Goal: Find contact information: Find contact information

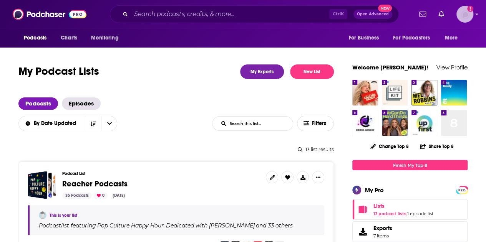
click at [473, 18] on img "Logged in as SarahCBreivogel" at bounding box center [464, 14] width 17 height 17
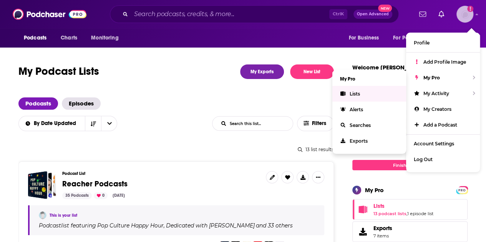
click at [359, 93] on span "Lists" at bounding box center [355, 94] width 10 height 6
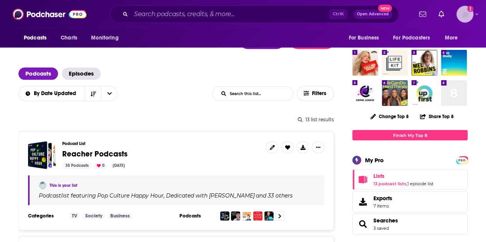
scroll to position [38, 0]
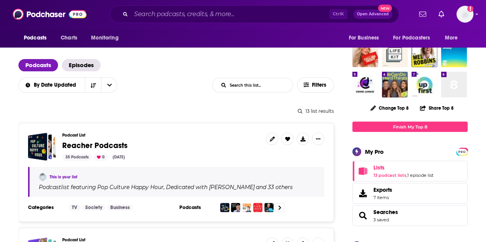
click at [105, 146] on span "Reacher Podcasts" at bounding box center [94, 146] width 65 height 10
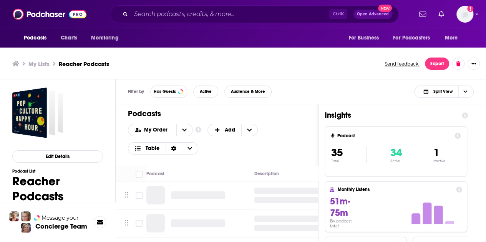
scroll to position [2, 0]
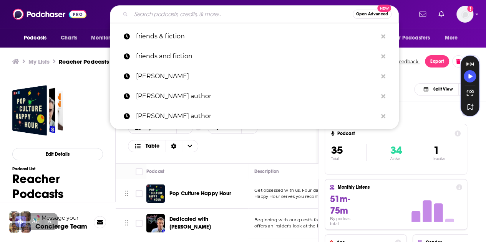
click at [163, 13] on input "Search podcasts, credits, & more..." at bounding box center [242, 14] width 222 height 12
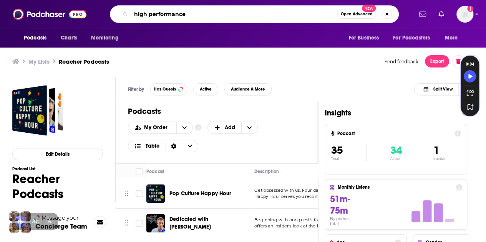
type input "high performance"
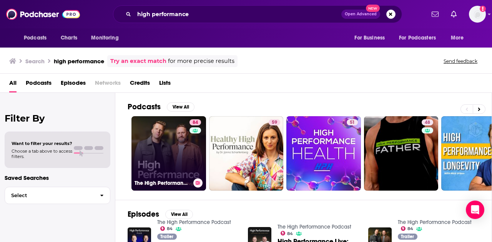
click at [167, 138] on link "84 The High Performance Podcast" at bounding box center [168, 153] width 75 height 75
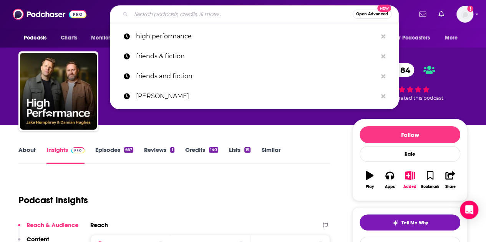
click at [211, 10] on input "Search podcasts, credits, & more..." at bounding box center [242, 14] width 222 height 12
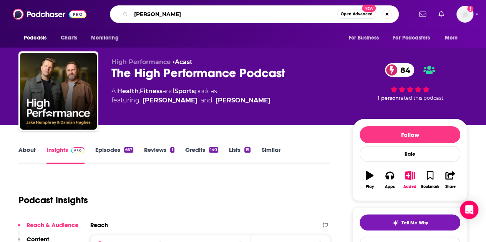
type input "[PERSON_NAME]"
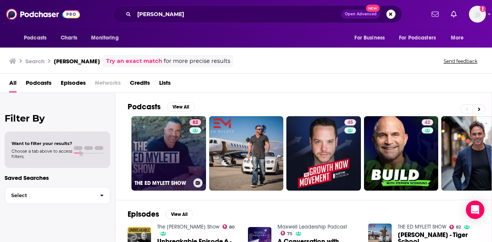
click at [156, 155] on link "82 THE [PERSON_NAME] SHOW" at bounding box center [168, 153] width 75 height 75
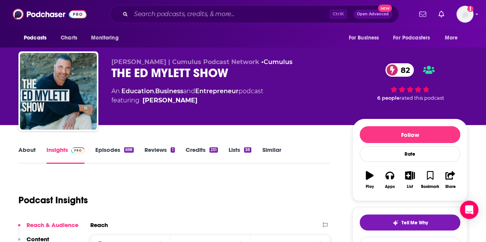
click at [29, 153] on link "About" at bounding box center [26, 155] width 17 height 18
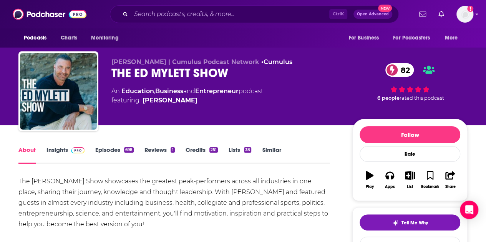
click at [58, 145] on div "About Insights Episodes 698 Reviews 1 Credits 251 Lists 38 Similar" at bounding box center [174, 154] width 312 height 19
click at [60, 151] on link "Insights" at bounding box center [65, 155] width 38 height 18
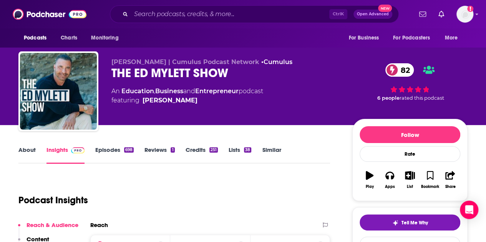
scroll to position [77, 0]
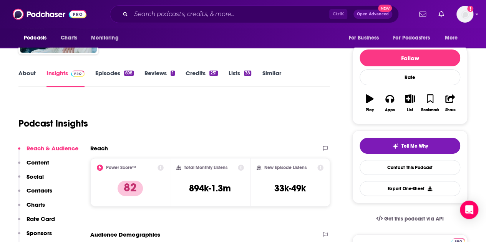
click at [26, 71] on link "About" at bounding box center [26, 79] width 17 height 18
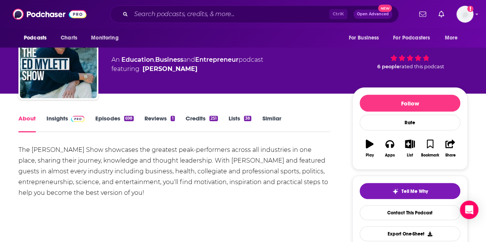
scroll to position [38, 0]
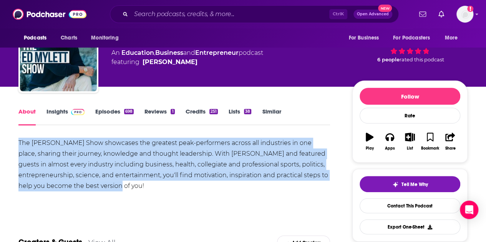
drag, startPoint x: 20, startPoint y: 142, endPoint x: 80, endPoint y: 185, distance: 74.4
click at [88, 191] on div "The [PERSON_NAME] Show showcases the greatest peak-performers across all indust…" at bounding box center [174, 165] width 312 height 54
copy div "The [PERSON_NAME] Show showcases the greatest peak-performers across all indust…"
click at [52, 114] on link "Insights" at bounding box center [65, 117] width 38 height 18
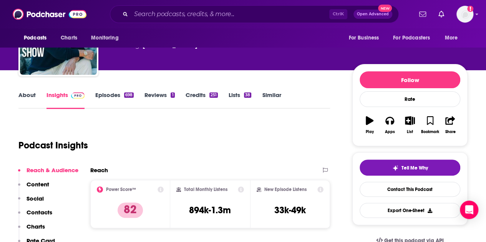
scroll to position [77, 0]
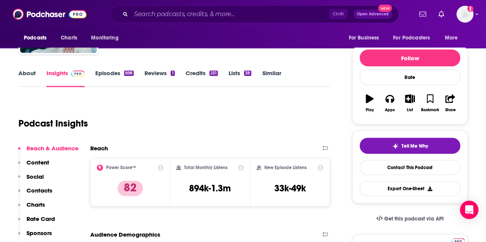
click at [47, 189] on p "Contacts" at bounding box center [40, 190] width 26 height 7
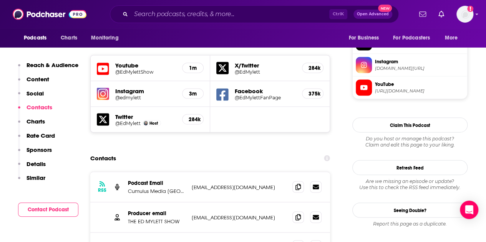
scroll to position [668, 0]
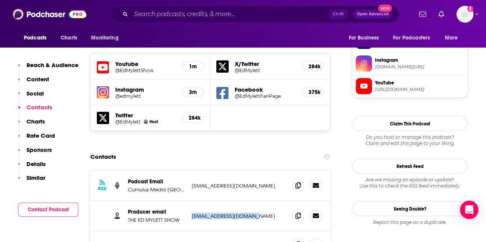
drag, startPoint x: 260, startPoint y: 172, endPoint x: 196, endPoint y: 171, distance: 63.8
click at [192, 213] on p "[EMAIL_ADDRESS][DOMAIN_NAME]" at bounding box center [239, 216] width 95 height 7
copy p "[EMAIL_ADDRESS][DOMAIN_NAME]"
drag, startPoint x: 237, startPoint y: 201, endPoint x: 190, endPoint y: 201, distance: 46.9
click at [190, 231] on div "Other Contact [EMAIL_ADDRESS][DOMAIN_NAME] [EMAIL_ADDRESS][DOMAIN_NAME]" at bounding box center [210, 244] width 240 height 27
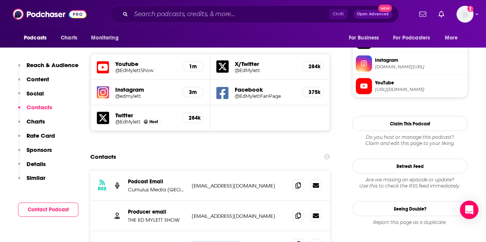
copy p "[EMAIL_ADDRESS][DOMAIN_NAME]"
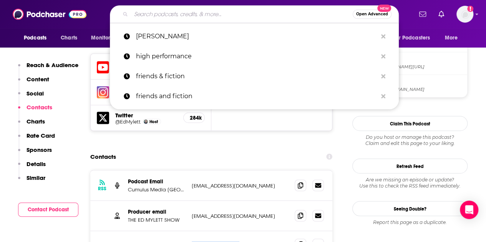
click at [171, 16] on input "Search podcasts, credits, & more..." at bounding box center [242, 14] width 222 height 12
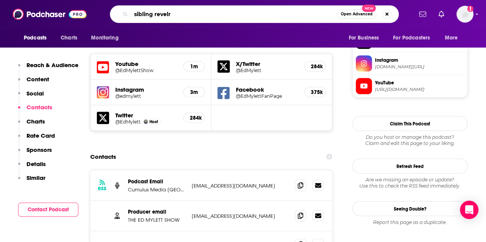
type input "sibling revelry"
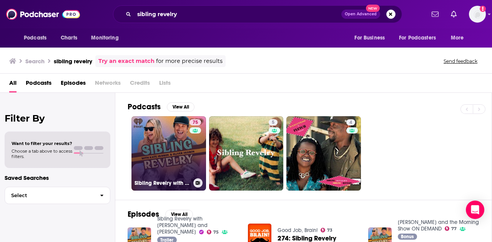
click at [172, 134] on link "75 Sibling Revelry with [PERSON_NAME] and [PERSON_NAME]" at bounding box center [168, 153] width 75 height 75
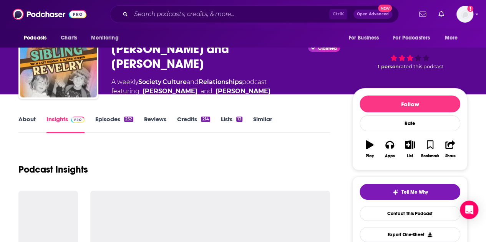
scroll to position [77, 0]
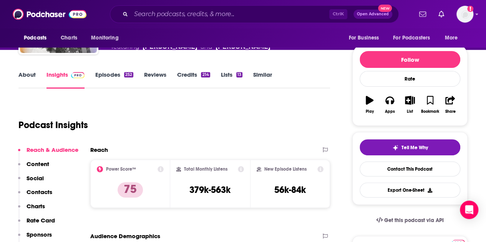
click at [107, 74] on link "Episodes 252" at bounding box center [114, 80] width 38 height 18
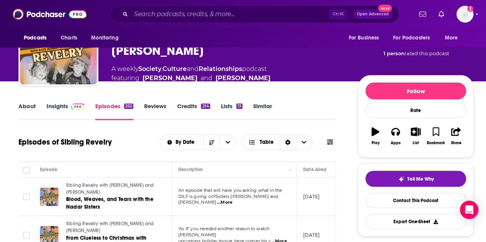
scroll to position [38, 0]
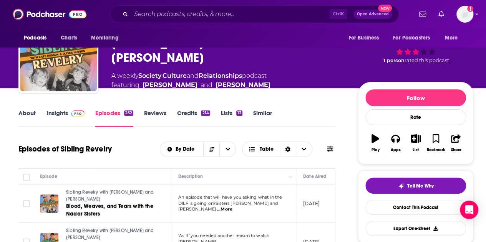
click at [24, 111] on link "About" at bounding box center [26, 118] width 17 height 18
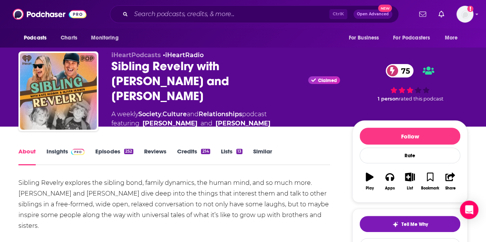
click at [111, 197] on div "Sibling Revelry explores the sibling bond, family dynamics, the human mind, and…" at bounding box center [174, 205] width 312 height 54
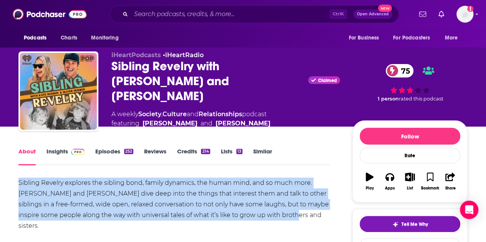
drag, startPoint x: 290, startPoint y: 216, endPoint x: 6, endPoint y: 176, distance: 287.4
copy div "Sibling Revelry explores the sibling bond, family dynamics, the human mind, and…"
click at [66, 150] on link "Insights" at bounding box center [65, 157] width 38 height 18
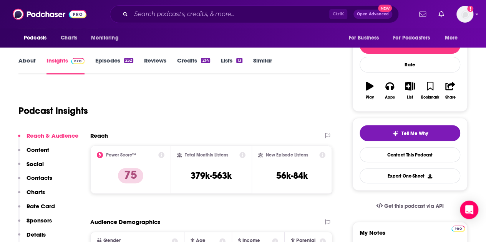
scroll to position [115, 0]
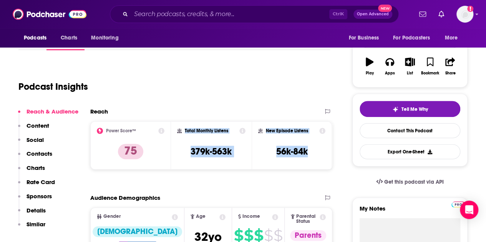
drag, startPoint x: 318, startPoint y: 152, endPoint x: 191, endPoint y: 128, distance: 129.7
click at [184, 128] on div "Power Score™ 75 Total Monthly Listens 379k-563k New Episode Listens 56k-84k" at bounding box center [211, 145] width 242 height 48
copy div "Total Monthly Listens 379k-563k New Episode Listens 56k-84k"
click at [46, 150] on p "Contacts" at bounding box center [40, 153] width 26 height 7
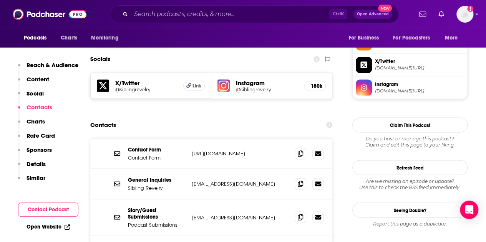
scroll to position [654, 0]
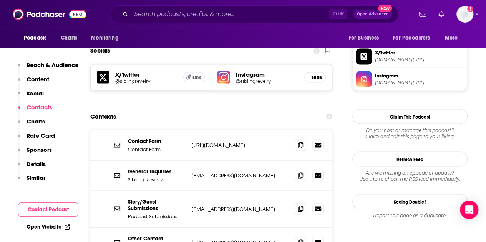
click at [265, 142] on p "[URL][DOMAIN_NAME]" at bounding box center [240, 145] width 97 height 7
drag, startPoint x: 276, startPoint y: 134, endPoint x: 191, endPoint y: 134, distance: 85.3
click at [191, 161] on div "General Inquiries Sibling Revelry [EMAIL_ADDRESS][DOMAIN_NAME] [EMAIL_ADDRESS][…" at bounding box center [211, 176] width 242 height 30
drag, startPoint x: 267, startPoint y: 170, endPoint x: 192, endPoint y: 169, distance: 75.7
click at [192, 206] on p "[EMAIL_ADDRESS][DOMAIN_NAME]" at bounding box center [240, 209] width 97 height 7
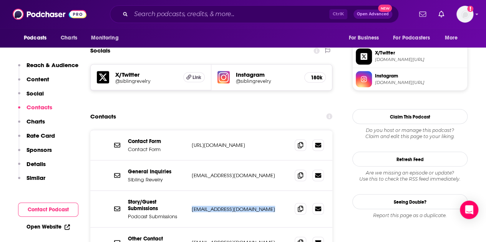
copy p "[EMAIL_ADDRESS][DOMAIN_NAME]"
click at [168, 11] on input "Search podcasts, credits, & more..." at bounding box center [230, 14] width 198 height 12
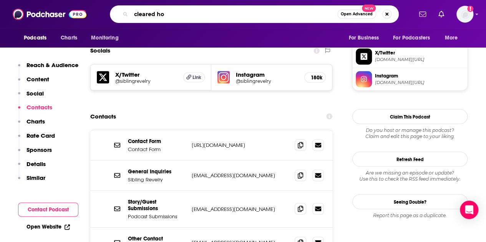
type input "cleared hot"
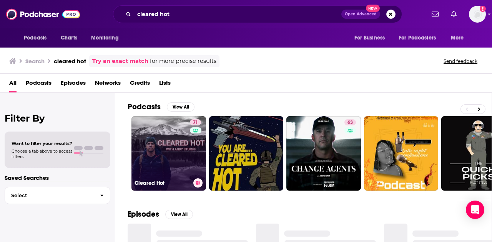
click at [184, 131] on link "71 Cleared Hot" at bounding box center [168, 153] width 75 height 75
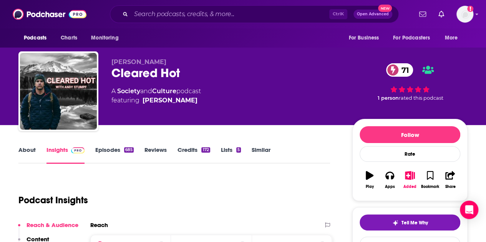
click at [102, 151] on link "Episodes 685" at bounding box center [114, 155] width 38 height 18
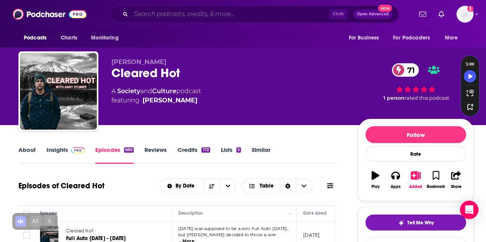
click at [232, 13] on input "Search podcasts, credits, & more..." at bounding box center [230, 14] width 198 height 12
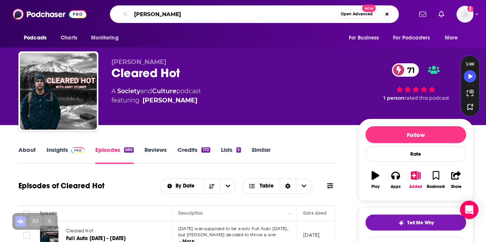
type input "[PERSON_NAME]"
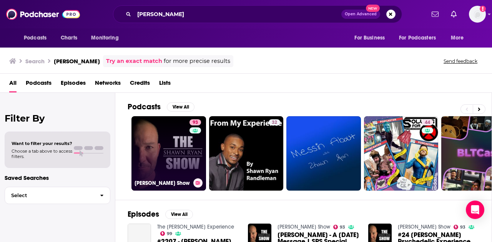
click at [174, 160] on link "93 [PERSON_NAME] Show" at bounding box center [168, 153] width 75 height 75
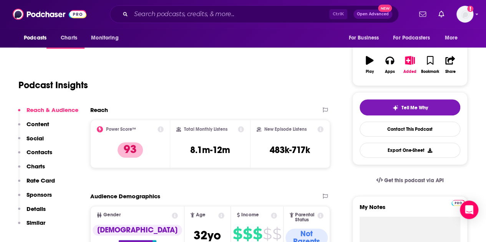
click at [41, 153] on p "Contacts" at bounding box center [40, 152] width 26 height 7
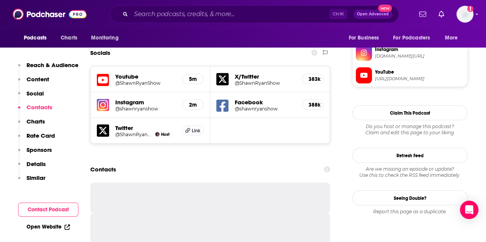
scroll to position [686, 0]
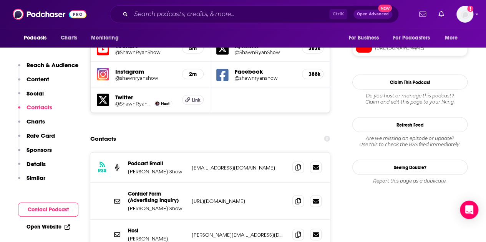
scroll to position [724, 0]
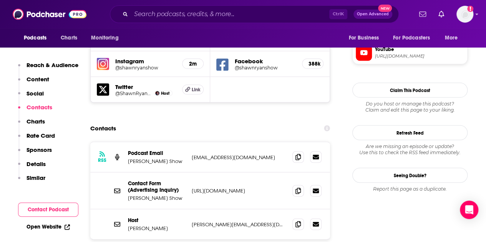
drag, startPoint x: 265, startPoint y: 106, endPoint x: 193, endPoint y: 101, distance: 72.3
click at [193, 154] on p "[EMAIL_ADDRESS][DOMAIN_NAME]" at bounding box center [239, 157] width 95 height 7
copy p "[EMAIL_ADDRESS][DOMAIN_NAME]"
drag, startPoint x: 267, startPoint y: 171, endPoint x: 187, endPoint y: 172, distance: 79.1
click at [187, 209] on div "Host [PERSON_NAME] [PERSON_NAME][EMAIL_ADDRESS][DOMAIN_NAME] [PERSON_NAME][EMAI…" at bounding box center [210, 224] width 240 height 30
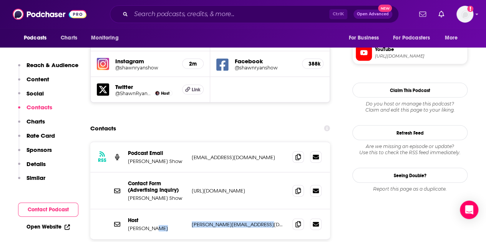
copy div "[PERSON_NAME][EMAIL_ADDRESS][DOMAIN_NAME]"
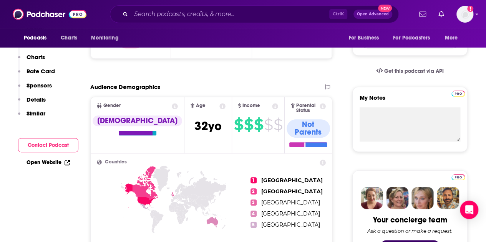
scroll to position [0, 0]
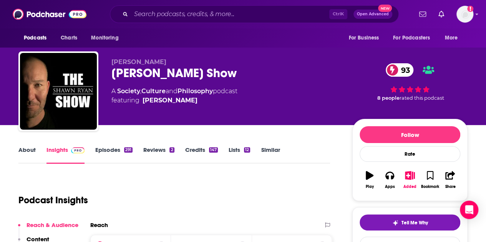
click at [28, 148] on link "About" at bounding box center [26, 155] width 17 height 18
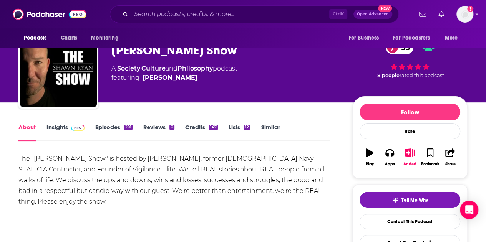
scroll to position [38, 0]
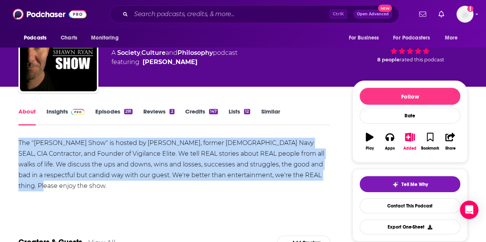
drag, startPoint x: 299, startPoint y: 176, endPoint x: 0, endPoint y: 142, distance: 300.8
copy div "The "[PERSON_NAME] Show" is hosted by [PERSON_NAME], former [DEMOGRAPHIC_DATA] …"
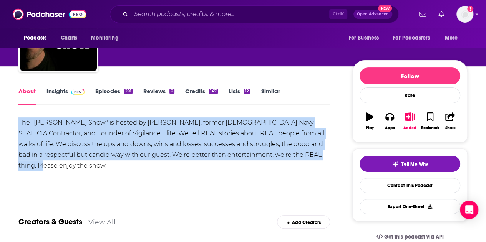
scroll to position [0, 0]
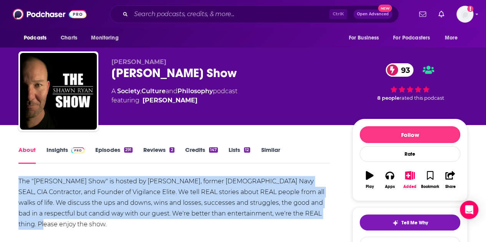
click at [58, 149] on link "Insights" at bounding box center [65, 155] width 38 height 18
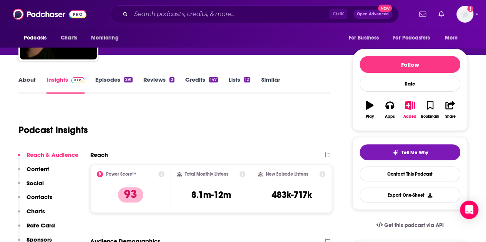
scroll to position [115, 0]
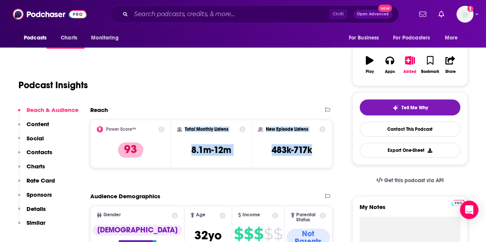
drag, startPoint x: 321, startPoint y: 153, endPoint x: 184, endPoint y: 128, distance: 138.6
click at [184, 128] on div "Power Score™ 93 Total Monthly Listens 8.1m-12m New Episode Listens 483k-717k" at bounding box center [211, 144] width 242 height 48
copy div "Total Monthly Listens 8.1m-12m New Episode Listens 483k-717k"
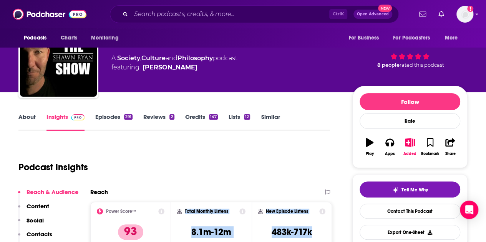
scroll to position [0, 0]
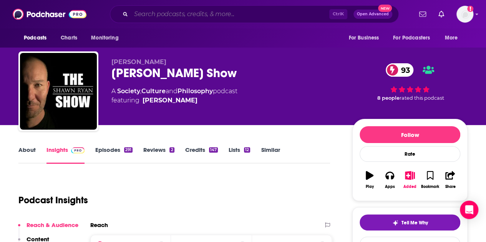
click at [170, 13] on input "Search podcasts, credits, & more..." at bounding box center [230, 14] width 198 height 12
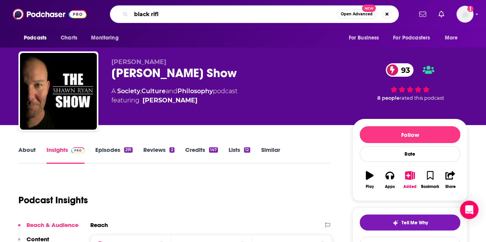
type input "black rifle"
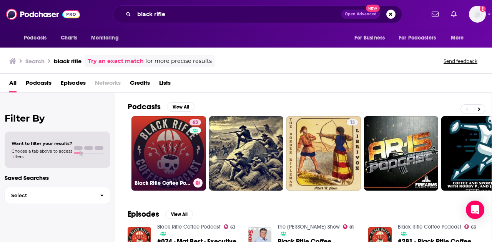
click at [177, 156] on link "63 Black Rifle Coffee Podcast" at bounding box center [168, 153] width 75 height 75
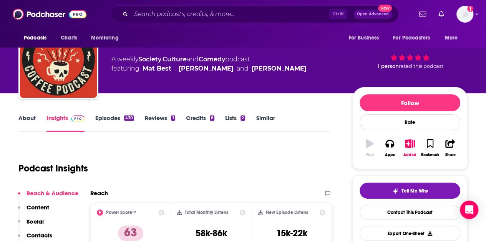
scroll to position [38, 0]
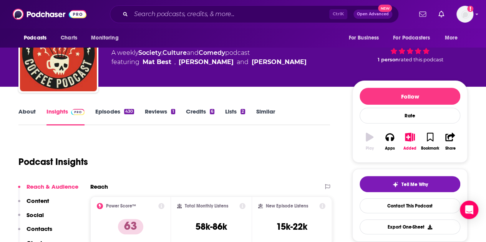
click at [23, 110] on link "About" at bounding box center [26, 117] width 17 height 18
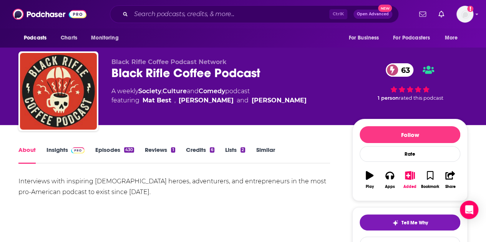
scroll to position [38, 0]
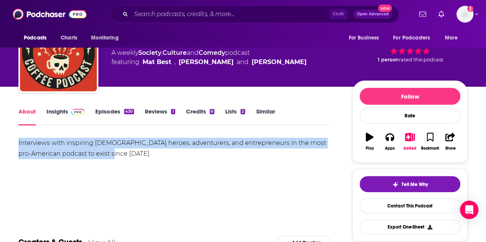
drag, startPoint x: 107, startPoint y: 153, endPoint x: 4, endPoint y: 146, distance: 103.2
click at [55, 113] on link "Insights" at bounding box center [65, 117] width 38 height 18
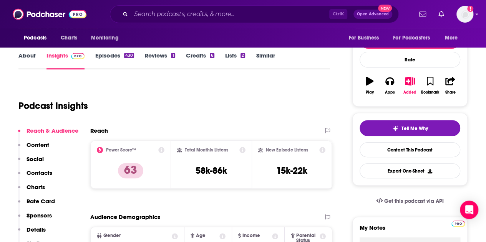
scroll to position [38, 0]
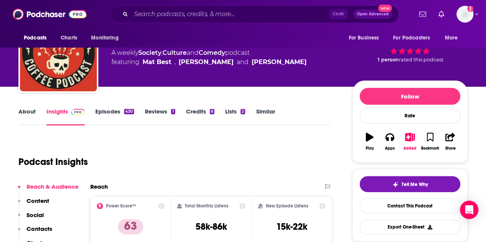
click at [112, 114] on link "Episodes 430" at bounding box center [114, 117] width 39 height 18
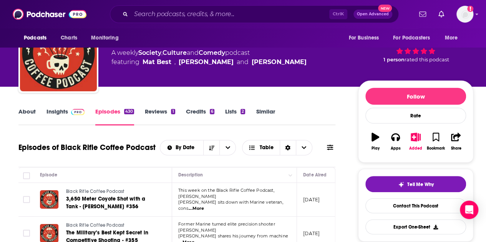
scroll to position [38, 0]
click at [55, 112] on link "Insights" at bounding box center [65, 117] width 38 height 18
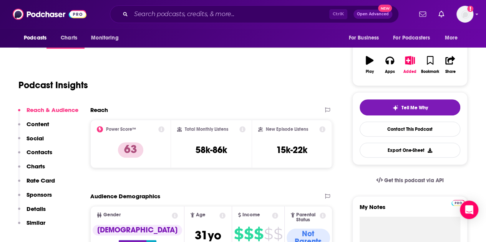
click at [39, 153] on p "Contacts" at bounding box center [40, 152] width 26 height 7
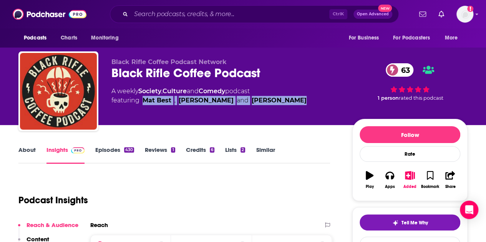
drag, startPoint x: 285, startPoint y: 99, endPoint x: 141, endPoint y: 99, distance: 144.1
click at [141, 99] on div "A weekly Society , Culture and Comedy podcast featuring [PERSON_NAME] , [PERSON…" at bounding box center [225, 96] width 229 height 18
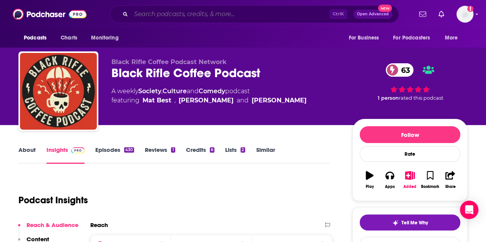
click at [157, 15] on input "Search podcasts, credits, & more..." at bounding box center [230, 14] width 198 height 12
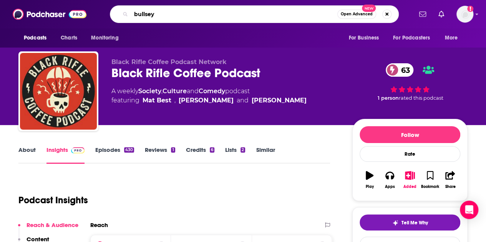
type input "bullseye"
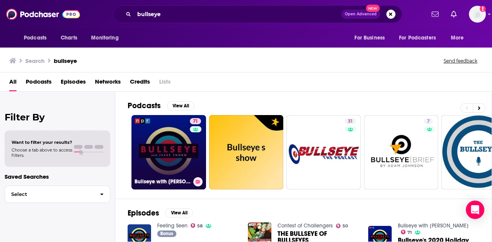
click at [174, 151] on link "71 Bullseye with [PERSON_NAME]" at bounding box center [168, 152] width 75 height 75
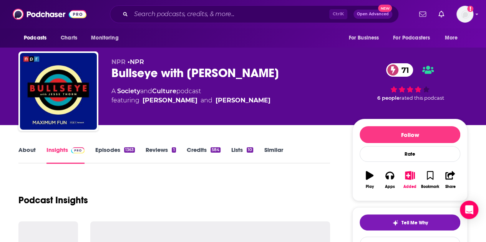
scroll to position [38, 0]
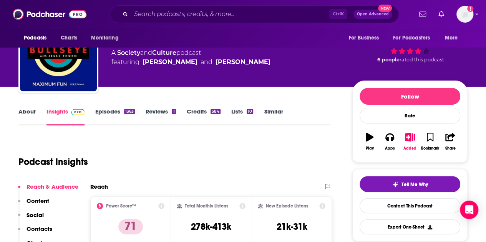
click at [27, 109] on link "About" at bounding box center [26, 117] width 17 height 18
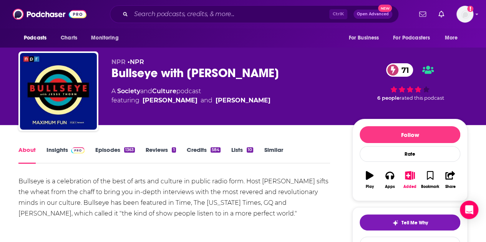
click at [116, 151] on link "Episodes 1363" at bounding box center [115, 155] width 40 height 18
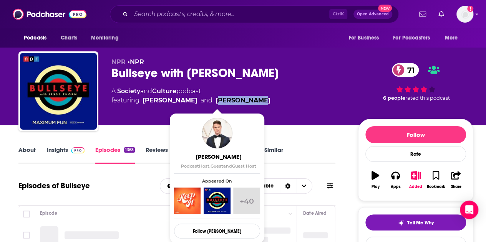
drag, startPoint x: 252, startPoint y: 101, endPoint x: 201, endPoint y: 100, distance: 51.1
click at [201, 100] on div "A Society and Culture podcast featuring [PERSON_NAME] and [PERSON_NAME]" at bounding box center [228, 96] width 234 height 18
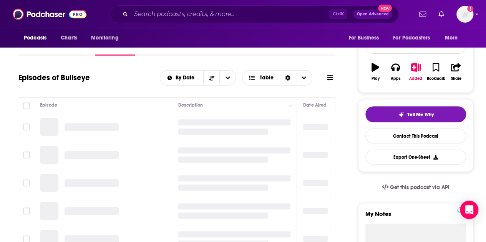
scroll to position [77, 0]
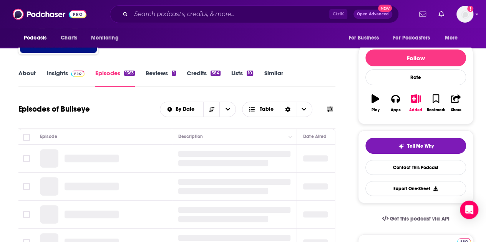
click at [118, 106] on div "Episodes of Bullseye By Date Table" at bounding box center [176, 109] width 317 height 20
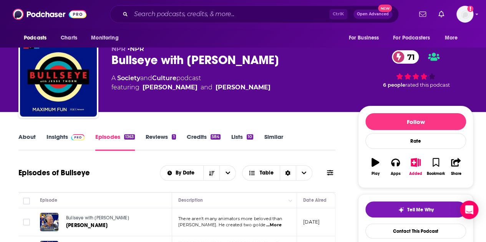
scroll to position [0, 0]
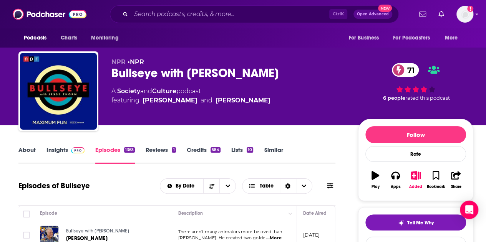
click at [26, 153] on link "About" at bounding box center [26, 155] width 17 height 18
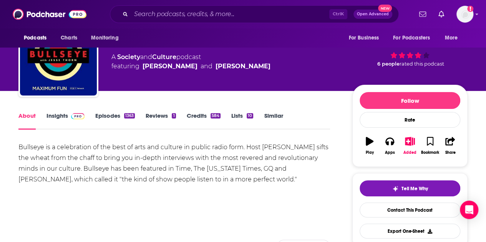
scroll to position [38, 0]
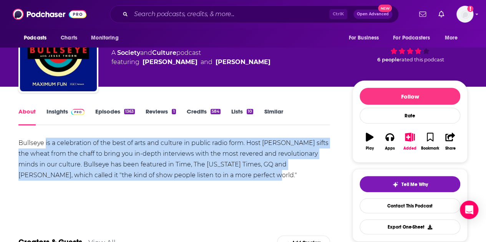
drag, startPoint x: 45, startPoint y: 144, endPoint x: 158, endPoint y: 158, distance: 114.5
click at [234, 181] on div "Bullseye is a celebration of the best of arts and culture in public radio form.…" at bounding box center [174, 165] width 312 height 54
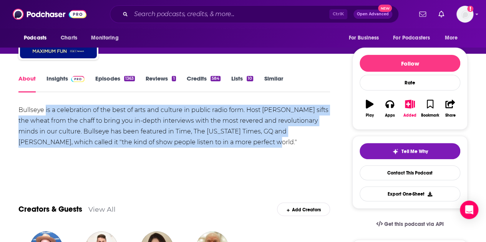
scroll to position [77, 0]
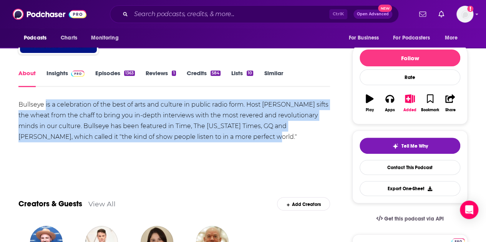
click at [59, 71] on link "Insights" at bounding box center [65, 79] width 38 height 18
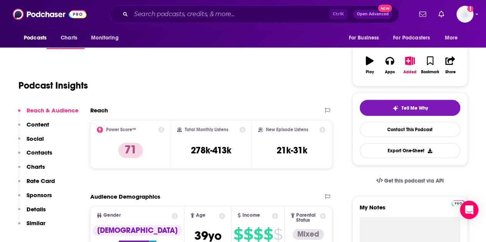
scroll to position [115, 0]
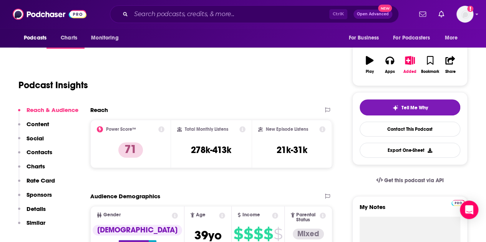
click at [41, 153] on p "Contacts" at bounding box center [40, 152] width 26 height 7
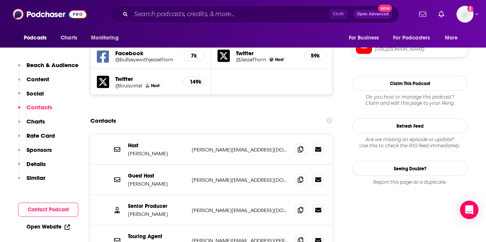
scroll to position [746, 0]
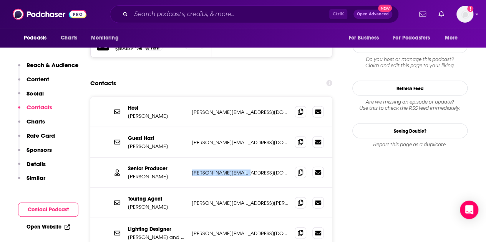
drag, startPoint x: 264, startPoint y: 126, endPoint x: 191, endPoint y: 126, distance: 72.6
click at [192, 170] on p "[PERSON_NAME][EMAIL_ADDRESS][DOMAIN_NAME]" at bounding box center [240, 173] width 97 height 7
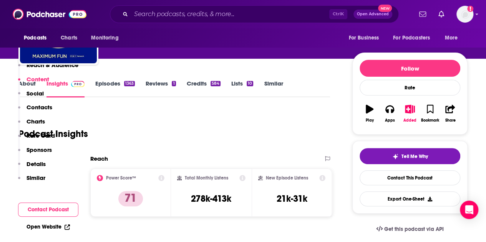
scroll to position [54, 0]
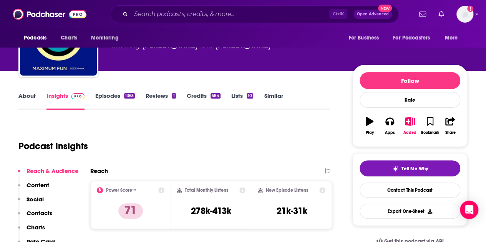
click at [118, 93] on link "Episodes 1363" at bounding box center [115, 101] width 40 height 18
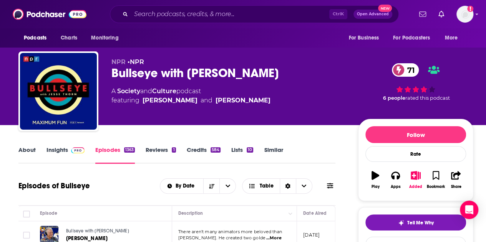
scroll to position [115, 0]
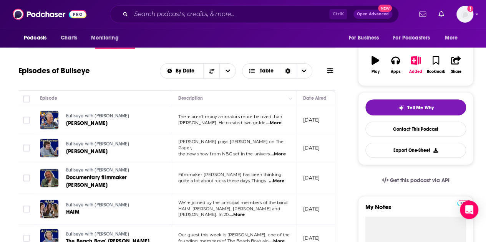
click at [280, 120] on span "...More" at bounding box center [273, 123] width 15 height 6
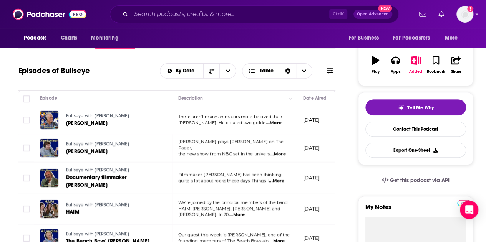
click at [277, 151] on span "...More" at bounding box center [277, 154] width 15 height 6
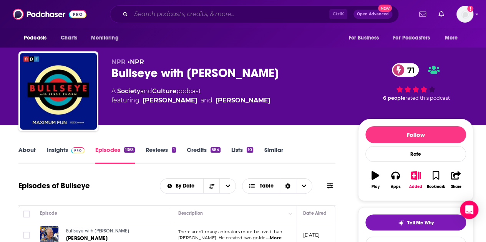
click at [219, 8] on input "Search podcasts, credits, & more..." at bounding box center [230, 14] width 198 height 12
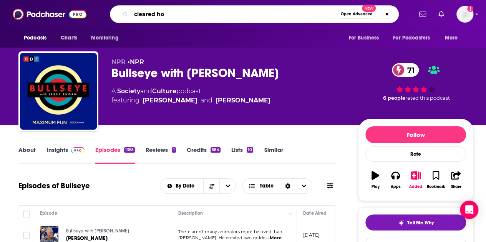
type input "cleared hot"
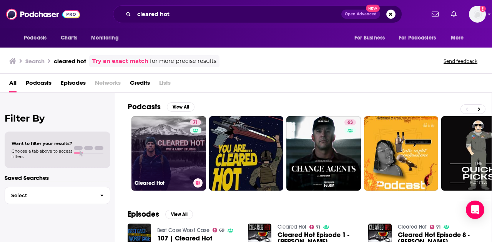
click at [149, 140] on link "71 Cleared Hot" at bounding box center [168, 153] width 75 height 75
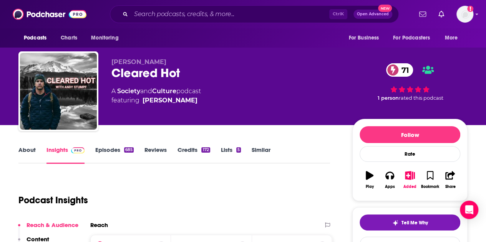
scroll to position [77, 0]
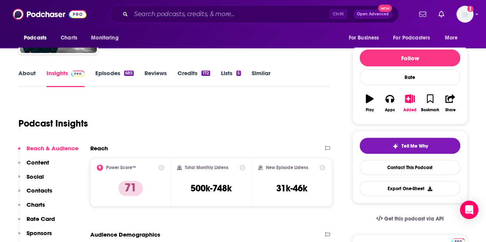
click at [23, 75] on link "About" at bounding box center [26, 79] width 17 height 18
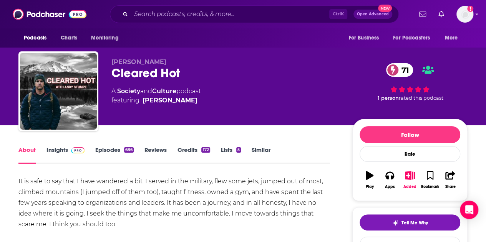
scroll to position [77, 0]
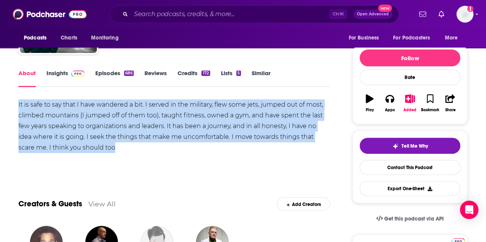
drag, startPoint x: 145, startPoint y: 151, endPoint x: 15, endPoint y: 102, distance: 139.4
click at [114, 77] on link "Episodes 686" at bounding box center [114, 79] width 38 height 18
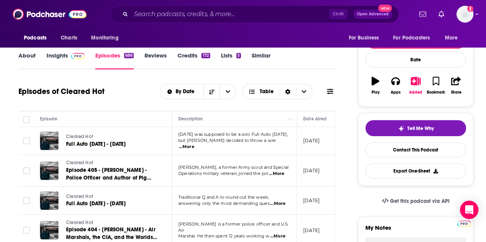
scroll to position [115, 0]
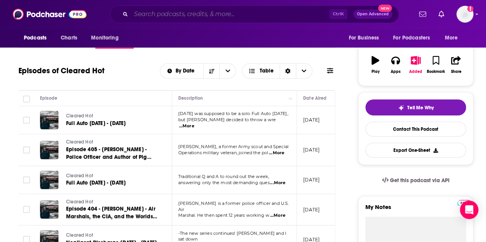
click at [176, 14] on input "Search podcasts, credits, & more..." at bounding box center [230, 14] width 198 height 12
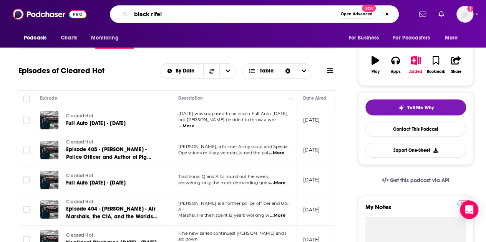
type input "black rifel"
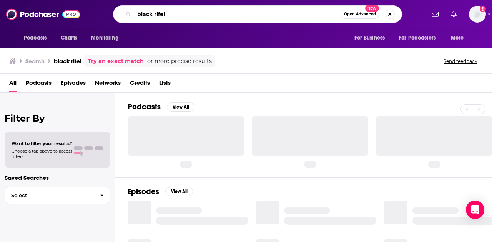
click at [176, 14] on input "black rifel" at bounding box center [237, 14] width 206 height 12
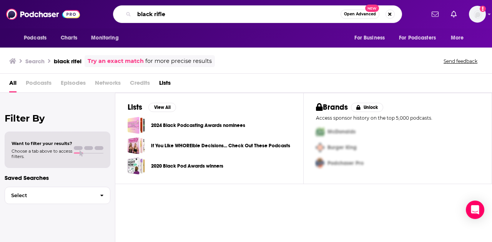
type input "black rifle"
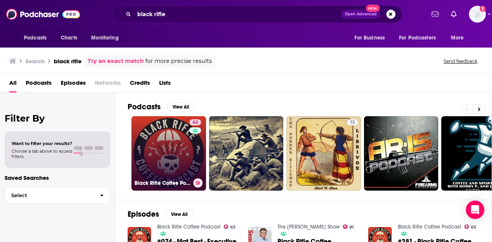
click at [177, 139] on link "63 Black Rifle Coffee Podcast" at bounding box center [168, 153] width 75 height 75
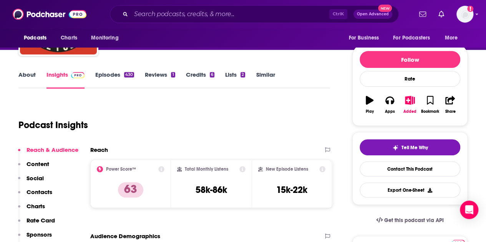
scroll to position [77, 0]
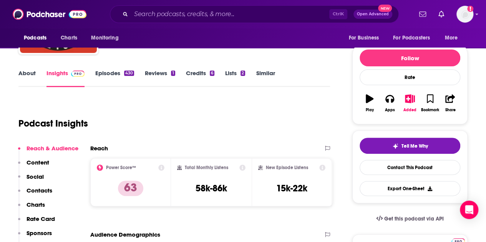
click at [36, 193] on p "Contacts" at bounding box center [40, 190] width 26 height 7
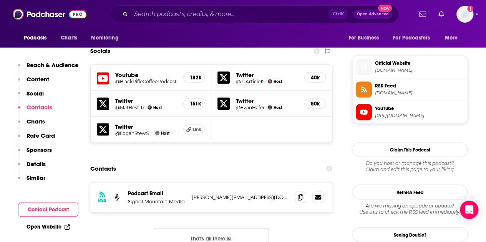
scroll to position [683, 0]
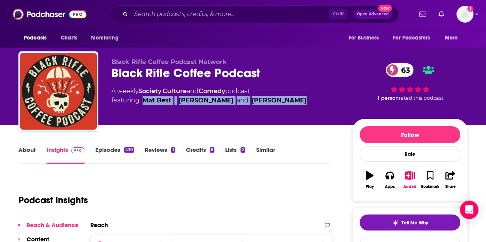
drag, startPoint x: 141, startPoint y: 101, endPoint x: 280, endPoint y: 103, distance: 138.7
click at [280, 103] on div "A weekly Society , Culture and Comedy podcast featuring [PERSON_NAME] , [PERSON…" at bounding box center [225, 96] width 229 height 18
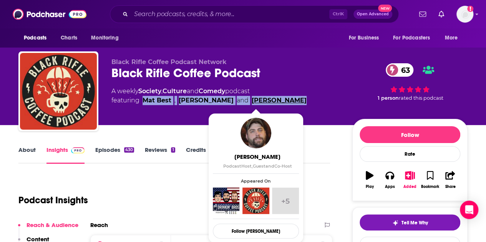
click at [272, 100] on link "[PERSON_NAME]" at bounding box center [279, 100] width 55 height 9
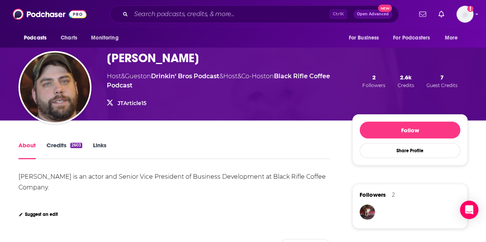
scroll to position [38, 0]
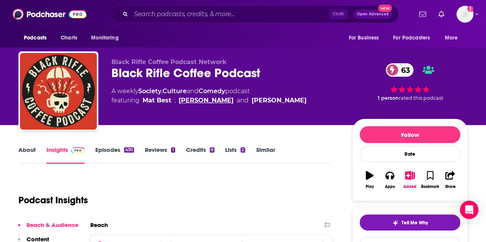
click at [199, 98] on link "[PERSON_NAME]" at bounding box center [206, 100] width 55 height 9
click at [154, 99] on link "Mat Best" at bounding box center [157, 100] width 29 height 9
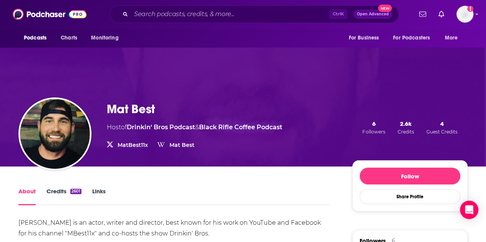
click at [185, 145] on link "Mat Best" at bounding box center [181, 145] width 25 height 7
click at [176, 13] on input "Search podcasts, credits, & more..." at bounding box center [230, 14] width 198 height 12
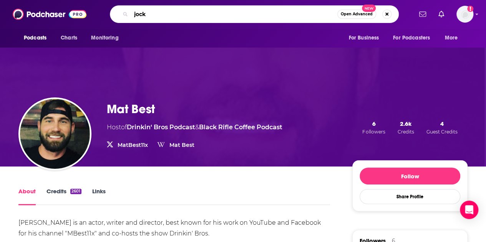
type input "jocko"
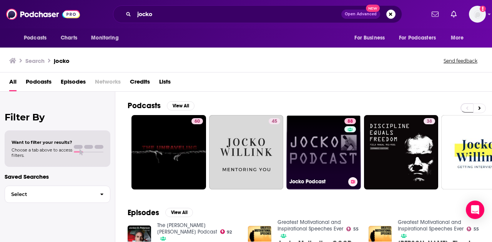
click at [317, 129] on link "88 Jocko Podcast" at bounding box center [323, 152] width 75 height 75
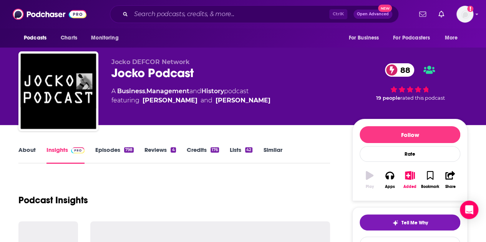
click at [26, 146] on link "About" at bounding box center [26, 155] width 17 height 18
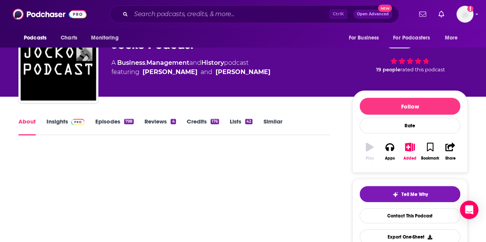
scroll to position [38, 0]
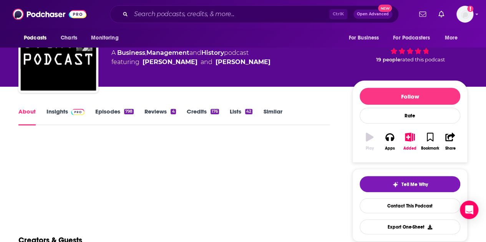
click at [29, 113] on link "About" at bounding box center [26, 117] width 17 height 18
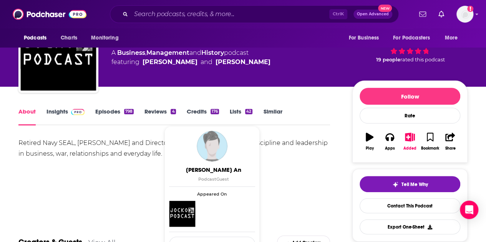
click at [75, 160] on div "Retired Navy SEAL, Jocko Willink and Director, Echo Charles discuss discipline …" at bounding box center [174, 165] width 312 height 54
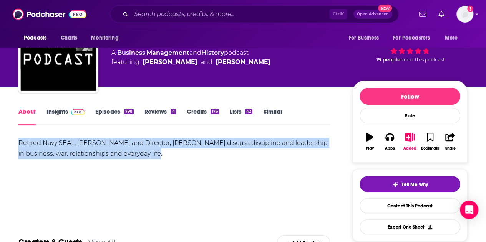
drag, startPoint x: 165, startPoint y: 155, endPoint x: 0, endPoint y: 140, distance: 165.8
copy div "Retired Navy SEAL, Jocko Willink and Director, Echo Charles discuss discipline …"
drag, startPoint x: 130, startPoint y: 158, endPoint x: 98, endPoint y: 148, distance: 33.3
click at [130, 158] on div "Retired Navy SEAL, Jocko Willink and Director, Echo Charles discuss discipline …" at bounding box center [174, 149] width 312 height 22
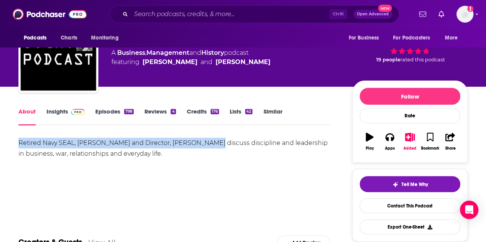
drag, startPoint x: 18, startPoint y: 143, endPoint x: 202, endPoint y: 142, distance: 183.3
click at [202, 142] on div "Retired Navy SEAL, Jocko Willink and Director, Echo Charles discuss discipline …" at bounding box center [174, 149] width 312 height 22
copy div "Retired Navy SEAL, Jocko Willink and Director, Echo Charles"
click at [64, 113] on link "Insights" at bounding box center [65, 117] width 38 height 18
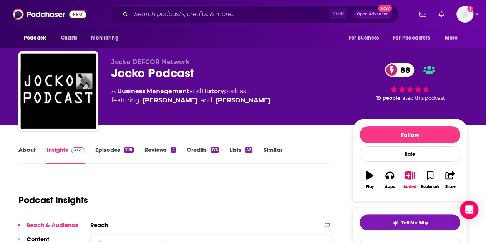
scroll to position [77, 0]
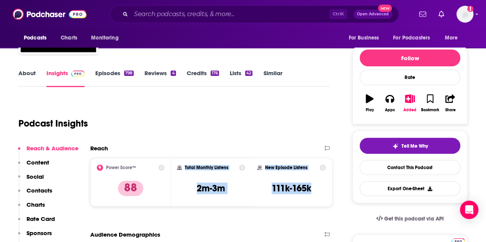
drag, startPoint x: 318, startPoint y: 189, endPoint x: 185, endPoint y: 166, distance: 135.4
click at [185, 166] on div "Power Score™ 88 Total Monthly Listens 2m-3m New Episode Listens 111k-165k" at bounding box center [211, 182] width 242 height 48
copy div "Total Monthly Listens 2m-3m New Episode Listens 111k-165k"
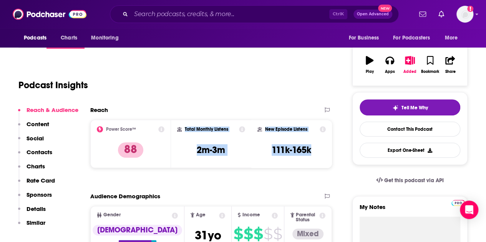
click at [43, 149] on p "Contacts" at bounding box center [40, 152] width 26 height 7
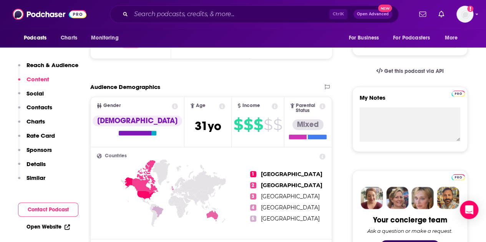
scroll to position [71, 0]
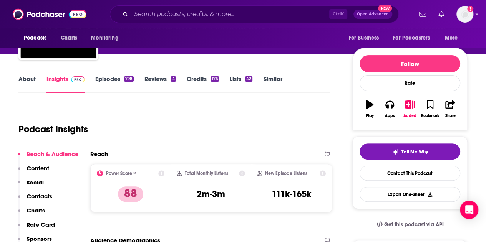
drag, startPoint x: 108, startPoint y: 75, endPoint x: 107, endPoint y: 79, distance: 3.9
click at [108, 75] on div "About Insights Episodes 798 Reviews 4 Credits 176 Lists 42 Similar" at bounding box center [174, 83] width 312 height 19
click at [107, 79] on link "Episodes 798" at bounding box center [114, 84] width 38 height 18
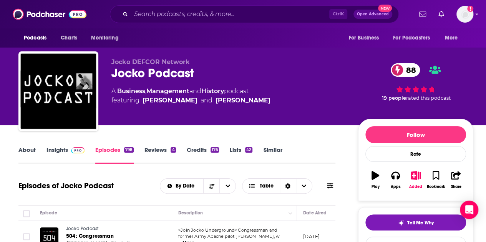
click at [18, 149] on link "About" at bounding box center [26, 155] width 17 height 18
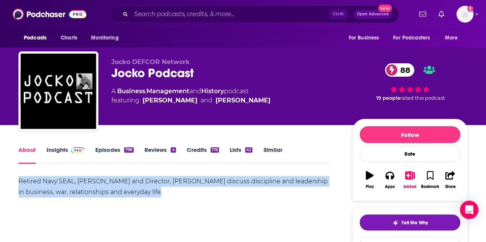
drag, startPoint x: 173, startPoint y: 195, endPoint x: 0, endPoint y: 182, distance: 173.7
copy div "Retired Navy SEAL, Jocko Willink and Director, Echo Charles discuss discipline …"
